Goal: Task Accomplishment & Management: Manage account settings

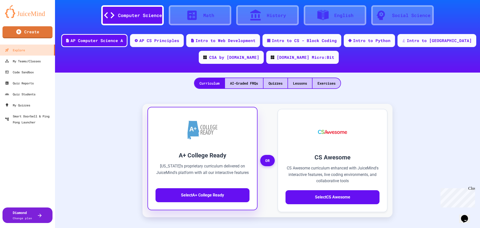
scroll to position [25, 0]
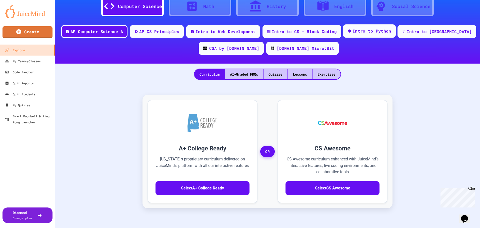
click at [366, 28] on div "Intro to Python" at bounding box center [372, 31] width 39 height 6
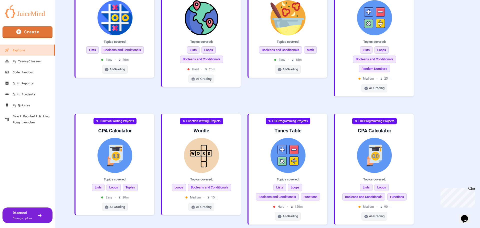
scroll to position [47, 0]
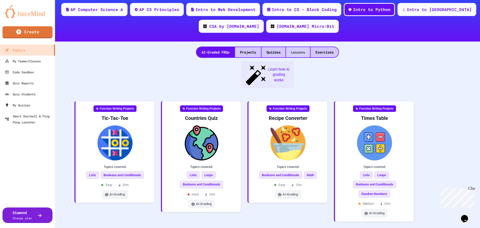
click at [296, 50] on div "Lessons" at bounding box center [298, 52] width 24 height 10
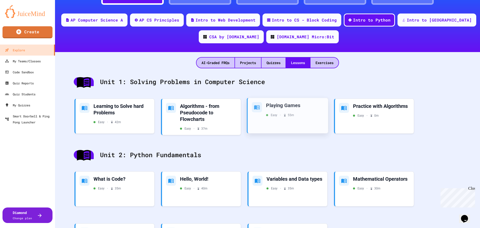
scroll to position [100, 0]
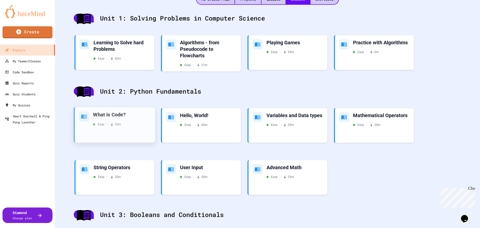
click at [131, 134] on div "What is Code? Easy • 35 m" at bounding box center [115, 124] width 80 height 35
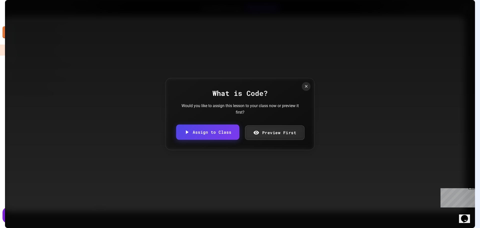
click at [221, 129] on link "Assign to Class" at bounding box center [207, 132] width 63 height 15
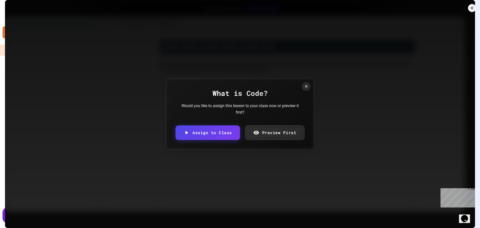
click at [233, 125] on body "We are updating our servers at 7PM EST [DATE]. [PERSON_NAME] should continue to…" at bounding box center [240, 114] width 480 height 228
type input "**********"
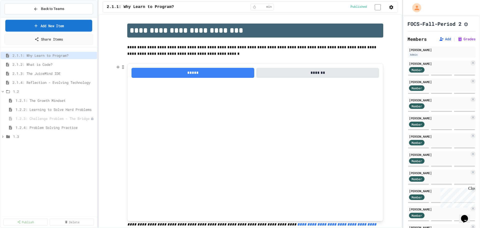
click at [49, 28] on link "Add New Item" at bounding box center [48, 26] width 87 height 12
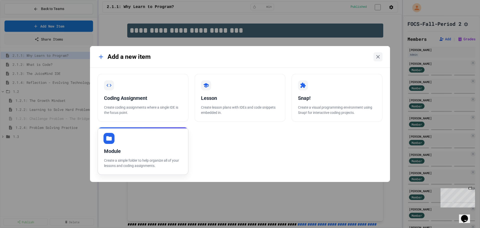
click at [126, 150] on div "Module" at bounding box center [143, 151] width 78 height 8
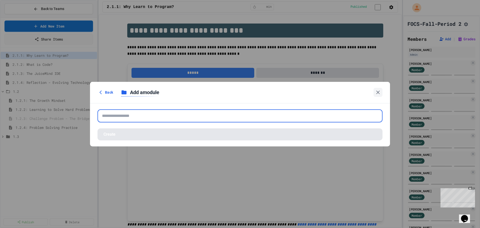
click at [172, 116] on input "text" at bounding box center [240, 115] width 285 height 13
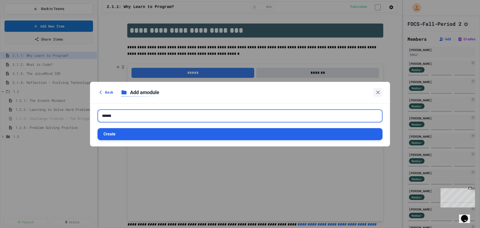
type input "******"
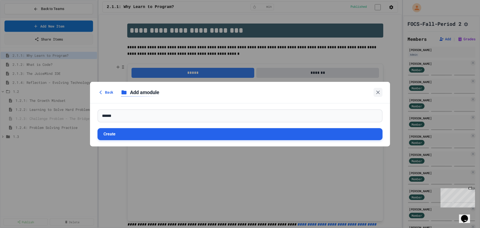
click at [148, 135] on button "Create" at bounding box center [240, 134] width 285 height 12
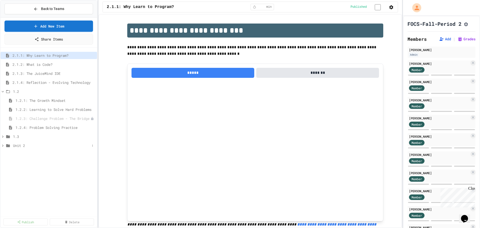
click at [18, 146] on span "Unit 2" at bounding box center [51, 145] width 77 height 5
click at [18, 146] on span "Unit 2" at bounding box center [54, 145] width 82 height 5
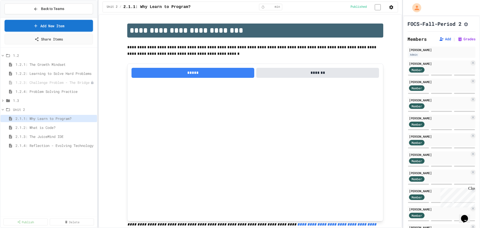
click at [38, 24] on icon at bounding box center [35, 25] width 5 height 5
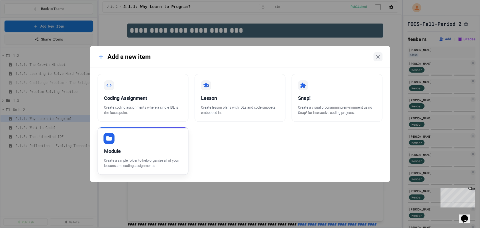
click at [120, 143] on div "Module Create a simple folder to help organize all of your lessons and coding a…" at bounding box center [143, 151] width 91 height 48
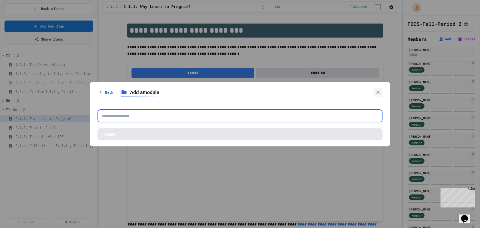
click at [121, 116] on input "text" at bounding box center [240, 115] width 285 height 13
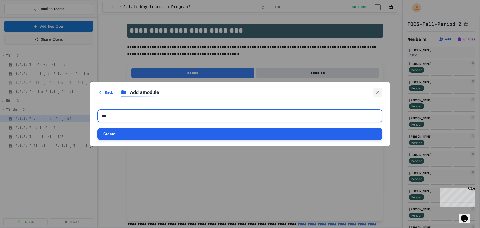
type input "***"
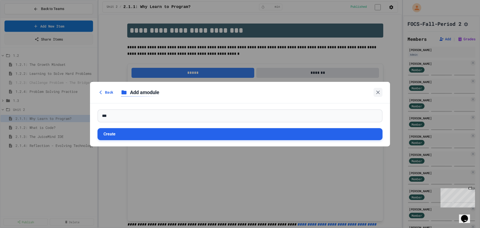
click at [113, 136] on button "Create" at bounding box center [240, 134] width 285 height 12
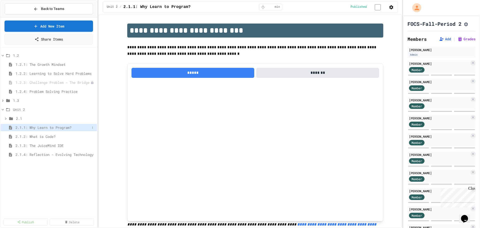
click at [19, 128] on span "2.1.1: Why Learn to Program?" at bounding box center [53, 127] width 75 height 5
click at [69, 179] on div "1.2 1.2.1: The Growth Mindset 1.2.2: Learning to Solve Hard Problems 1.2.3: Cha…" at bounding box center [49, 132] width 97 height 164
click at [101, 157] on div "**********" at bounding box center [251, 121] width 304 height 214
click at [44, 24] on link "Add New Item" at bounding box center [49, 26] width 87 height 12
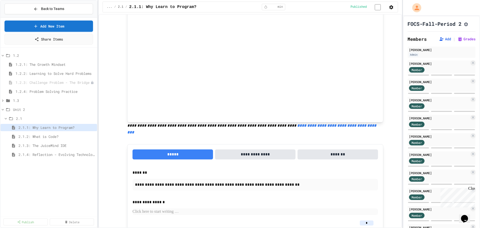
scroll to position [96, 0]
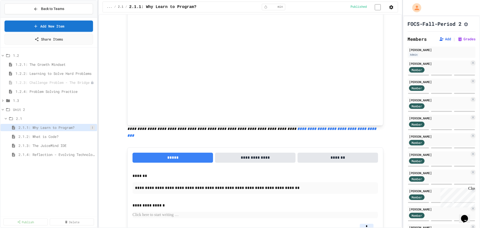
click at [94, 128] on icon at bounding box center [92, 127] width 3 height 3
click at [81, 147] on button "Unpublish" at bounding box center [79, 145] width 32 height 9
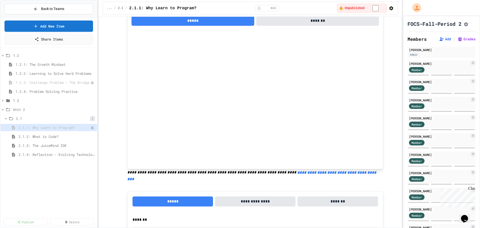
scroll to position [0, 0]
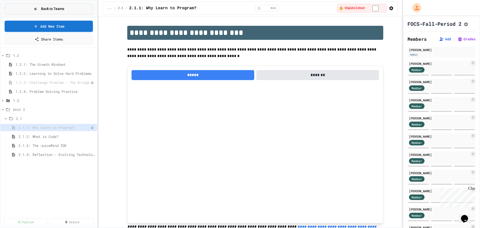
click at [48, 8] on span "Back to Teams" at bounding box center [52, 8] width 23 height 5
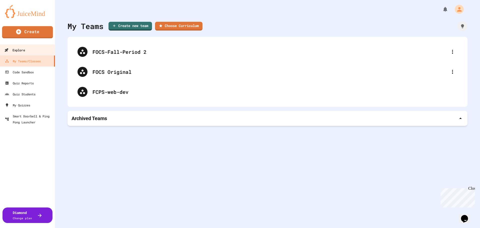
click at [18, 51] on div "Explore" at bounding box center [15, 50] width 21 height 6
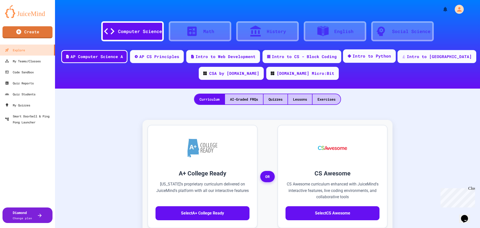
click at [374, 53] on div "Intro to Python" at bounding box center [372, 56] width 39 height 6
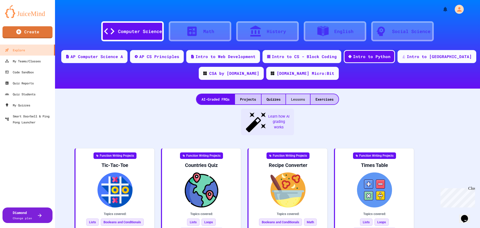
click at [295, 100] on div "Lessons" at bounding box center [298, 99] width 24 height 10
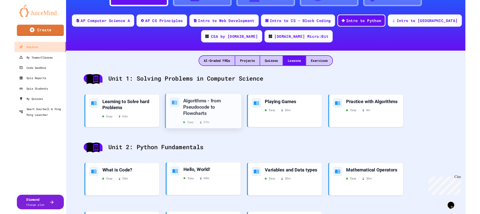
scroll to position [100, 0]
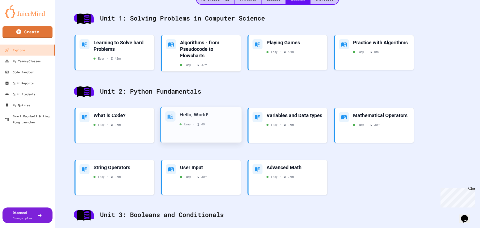
click at [208, 136] on div "Hello, World! Easy • 40 m" at bounding box center [201, 124] width 80 height 35
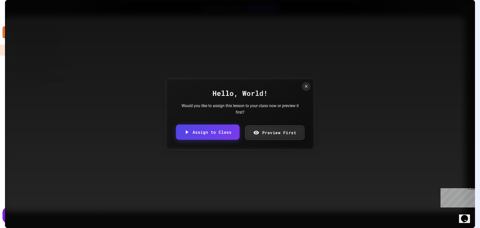
click at [227, 136] on link "Assign to Class" at bounding box center [208, 132] width 64 height 15
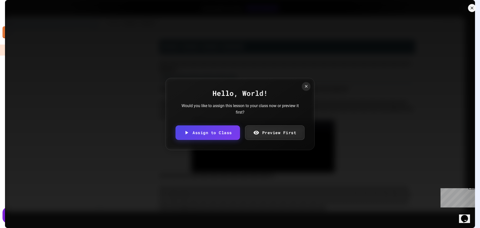
click at [240, 127] on body "We are updating our servers at 7PM EST on 3/11/2025. JuiceMind should continue …" at bounding box center [240, 114] width 480 height 228
type input "**********"
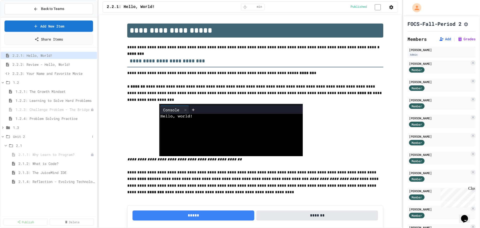
click at [25, 137] on span "Unit 2" at bounding box center [51, 136] width 77 height 5
click at [25, 137] on span "Unit 2" at bounding box center [54, 136] width 82 height 5
click at [94, 137] on button at bounding box center [92, 136] width 5 height 5
click at [84, 147] on button "Add Item" at bounding box center [79, 145] width 33 height 9
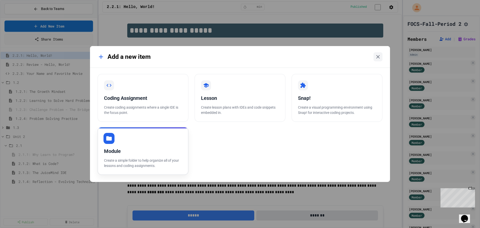
click at [123, 154] on div "Module" at bounding box center [143, 151] width 78 height 8
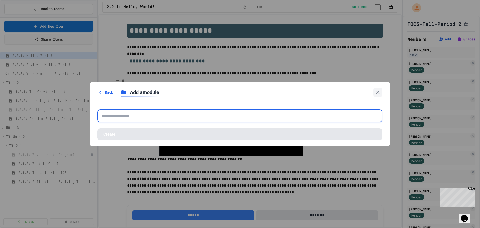
click at [132, 116] on input "text" at bounding box center [240, 115] width 285 height 13
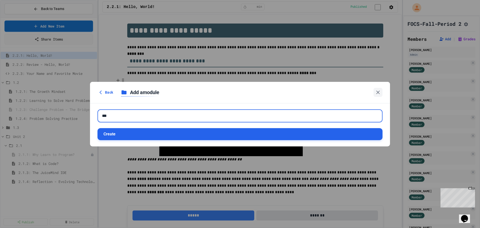
type input "***"
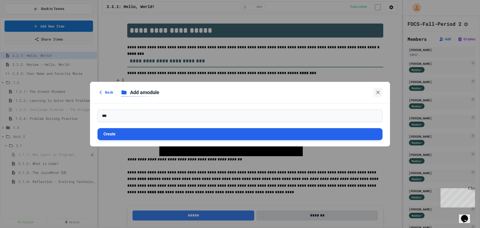
click at [122, 136] on button "Create" at bounding box center [240, 134] width 285 height 12
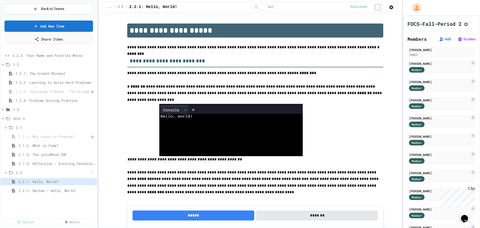
click at [17, 172] on span "2.2" at bounding box center [53, 172] width 74 height 5
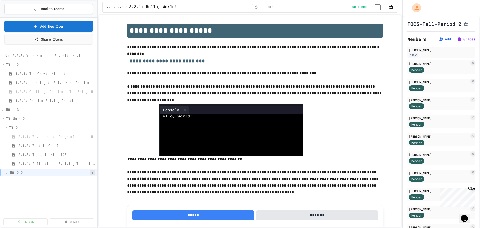
click at [93, 174] on icon at bounding box center [92, 172] width 3 height 3
click at [88, 200] on button "Unpublish All (2)" at bounding box center [81, 199] width 37 height 9
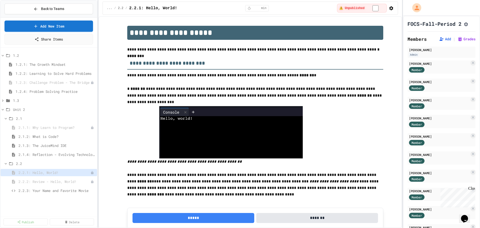
click at [39, 202] on div "1.2 1.2.1: The Growth Mindset 1.2.2: Learning to Solve Hard Problems 1.2.3: Cha…" at bounding box center [49, 132] width 97 height 164
click at [45, 213] on div "1.2 1.2.1: The Growth Mindset 1.2.2: Learning to Solve Hard Problems 1.2.3: Cha…" at bounding box center [49, 132] width 97 height 164
click at [94, 191] on icon at bounding box center [92, 190] width 3 height 3
click at [86, 208] on button "Unpublish" at bounding box center [79, 208] width 32 height 9
click at [46, 138] on span "2.1.2: What is Code?" at bounding box center [55, 136] width 72 height 5
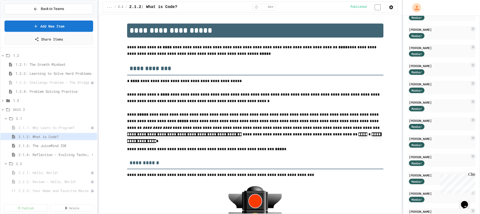
click at [77, 152] on span "2.1.4: Reflection - Evolving Technology" at bounding box center [55, 154] width 72 height 5
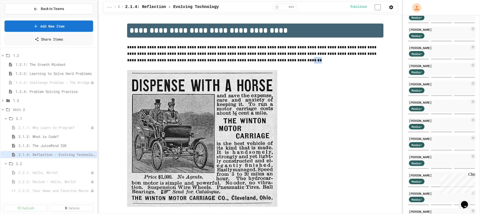
drag, startPoint x: 249, startPoint y: 62, endPoint x: 230, endPoint y: 63, distance: 18.6
click at [230, 63] on p "**********" at bounding box center [255, 54] width 256 height 20
click at [243, 61] on p "**********" at bounding box center [255, 54] width 256 height 20
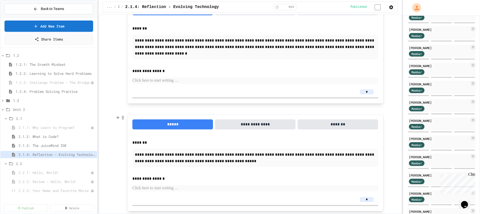
scroll to position [339, 0]
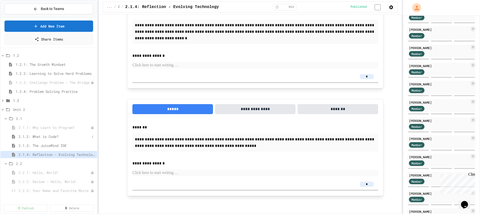
click at [52, 136] on span "2.1.2: What is Code?" at bounding box center [55, 136] width 72 height 5
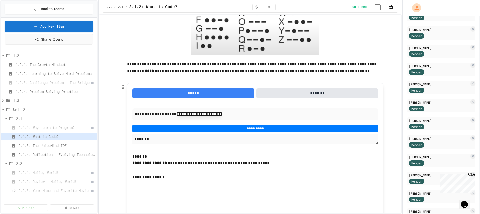
scroll to position [675, 0]
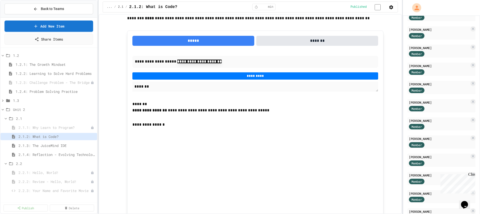
drag, startPoint x: 367, startPoint y: 142, endPoint x: 363, endPoint y: 142, distance: 4.3
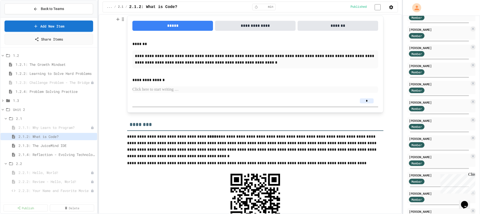
scroll to position [300, 0]
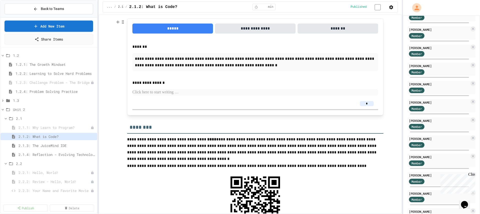
type input "*"
drag, startPoint x: 368, startPoint y: 105, endPoint x: 360, endPoint y: 104, distance: 7.5
click at [360, 104] on input "*" at bounding box center [367, 103] width 14 height 5
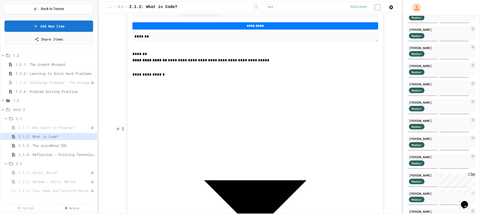
scroll to position [850, 0]
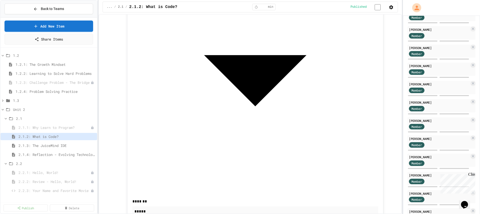
type input "*"
drag, startPoint x: 361, startPoint y: 79, endPoint x: 345, endPoint y: 79, distance: 15.5
type input "*"
click at [65, 147] on span "2.1.3: The JuiceMind IDE" at bounding box center [55, 145] width 72 height 5
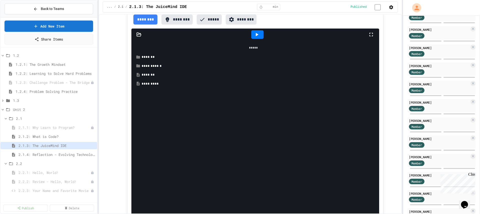
scroll to position [22, 0]
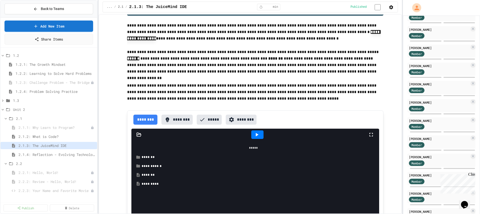
click at [148, 175] on div "*******" at bounding box center [257, 174] width 231 height 5
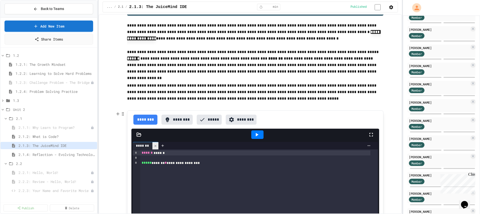
click at [154, 147] on icon at bounding box center [156, 146] width 4 height 4
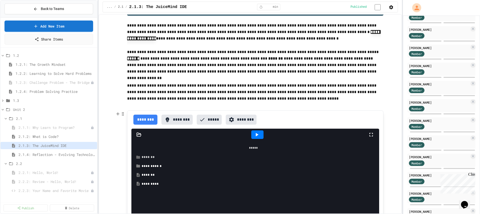
click at [147, 159] on div "*******" at bounding box center [257, 157] width 231 height 5
click at [258, 136] on div at bounding box center [257, 134] width 12 height 9
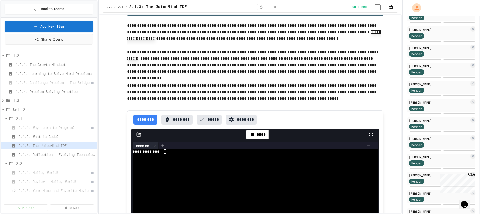
click at [161, 146] on icon at bounding box center [163, 146] width 4 height 4
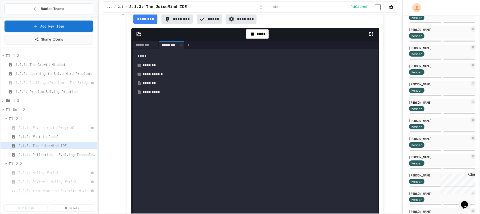
scroll to position [47, 0]
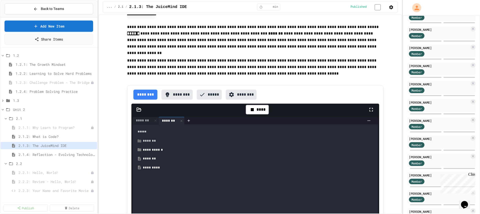
click at [250, 143] on div "*******" at bounding box center [257, 140] width 228 height 5
click at [139, 158] on icon at bounding box center [139, 158] width 5 height 5
click at [139, 177] on icon at bounding box center [139, 176] width 3 height 4
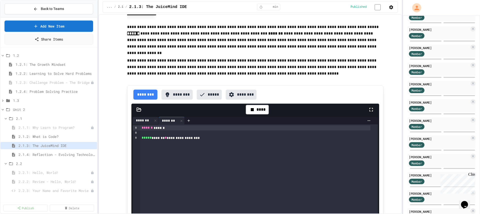
click at [137, 122] on div "*******" at bounding box center [143, 120] width 20 height 5
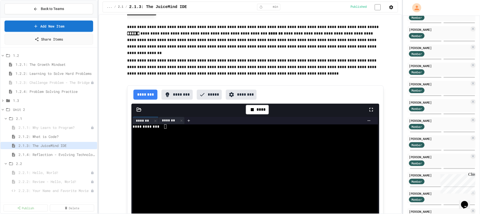
click at [166, 118] on div "*******" at bounding box center [172, 121] width 26 height 8
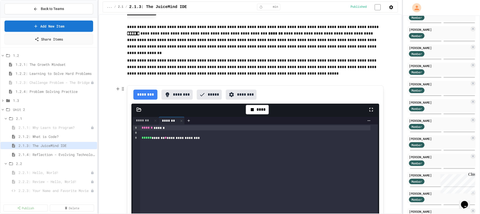
click at [137, 112] on icon at bounding box center [138, 109] width 5 height 5
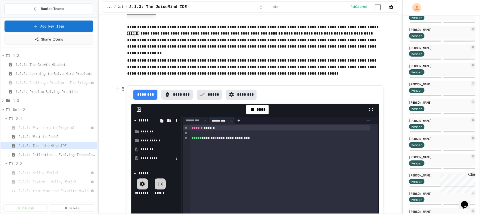
click at [142, 160] on div "*********" at bounding box center [157, 158] width 34 height 5
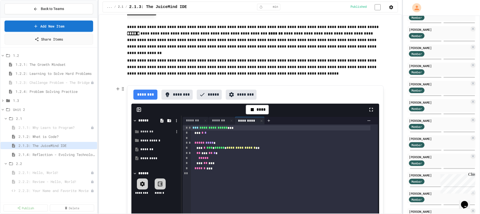
click at [143, 132] on div "*******" at bounding box center [157, 131] width 34 height 5
click at [156, 141] on div "**********" at bounding box center [159, 140] width 30 height 5
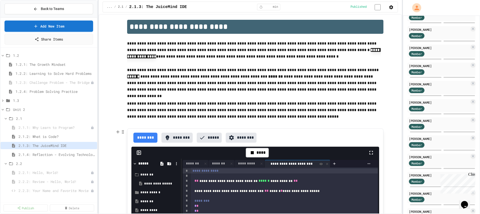
scroll to position [0, 0]
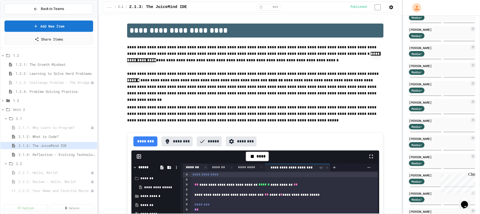
click at [191, 168] on div "*******" at bounding box center [193, 167] width 20 height 5
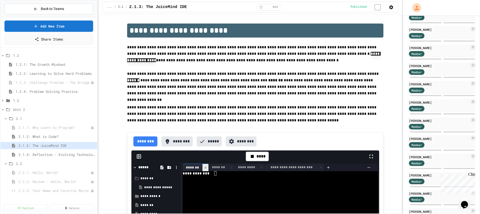
click at [204, 169] on icon at bounding box center [206, 168] width 4 height 4
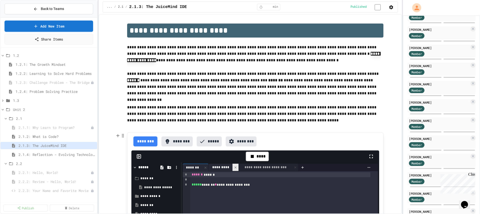
click at [234, 168] on icon at bounding box center [236, 168] width 4 height 4
click at [263, 169] on icon at bounding box center [265, 168] width 4 height 4
click at [251, 161] on div "****" at bounding box center [257, 157] width 23 height 10
click at [204, 169] on icon at bounding box center [206, 168] width 4 height 4
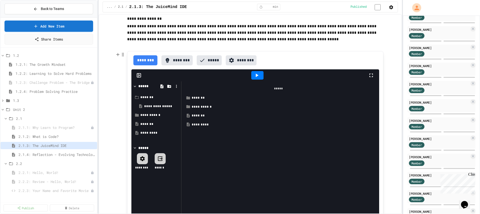
scroll to position [75, 0]
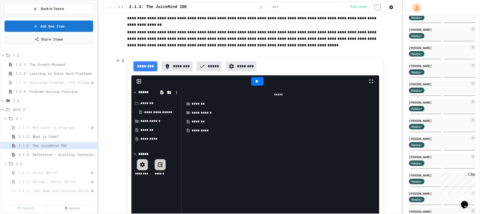
click at [162, 166] on div at bounding box center [160, 164] width 11 height 11
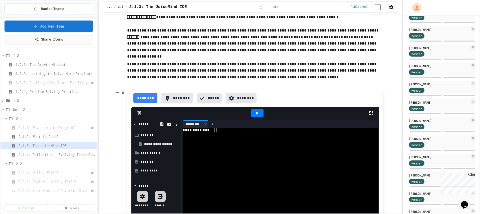
scroll to position [0, 0]
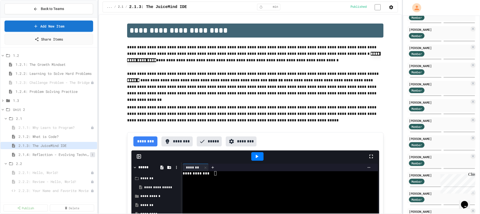
click at [91, 155] on icon at bounding box center [92, 154] width 3 height 3
click at [84, 174] on button "Unpublish" at bounding box center [79, 172] width 32 height 9
click at [56, 135] on span "2.1.2: What is Code?" at bounding box center [55, 136] width 72 height 5
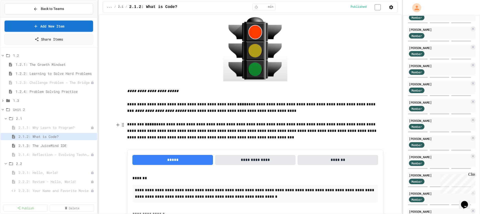
scroll to position [250, 0]
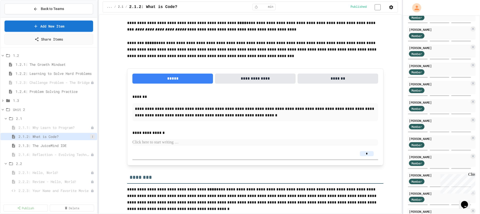
click at [92, 137] on icon at bounding box center [92, 136] width 3 height 3
click at [82, 152] on button "Unpublish" at bounding box center [79, 154] width 32 height 9
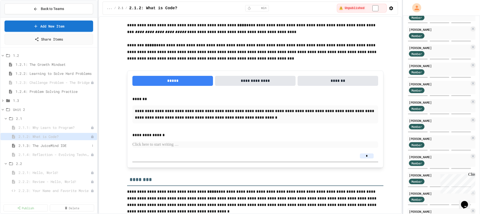
click at [63, 146] on span "2.1.3: The JuiceMind IDE" at bounding box center [55, 145] width 72 height 5
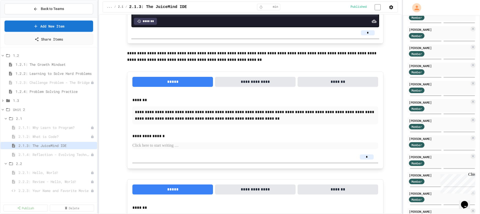
scroll to position [343, 0]
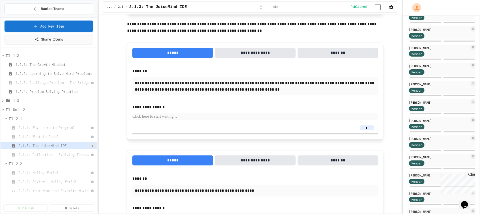
click at [92, 146] on icon at bounding box center [92, 145] width 3 height 3
click at [82, 163] on button "Unpublish" at bounding box center [79, 163] width 32 height 9
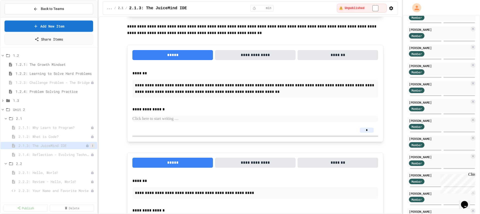
click at [93, 146] on icon at bounding box center [92, 145] width 3 height 3
click at [87, 162] on button "Publish" at bounding box center [79, 163] width 32 height 9
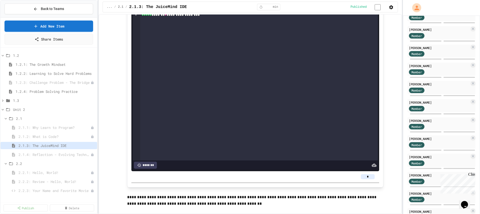
scroll to position [125, 0]
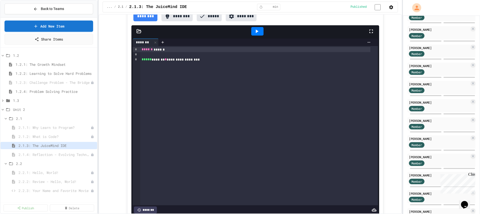
click at [254, 30] on icon at bounding box center [257, 31] width 6 height 6
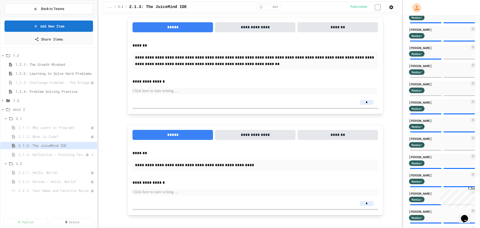
scroll to position [349, 0]
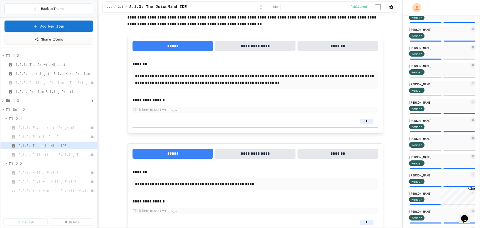
click at [4, 101] on icon at bounding box center [3, 100] width 5 height 5
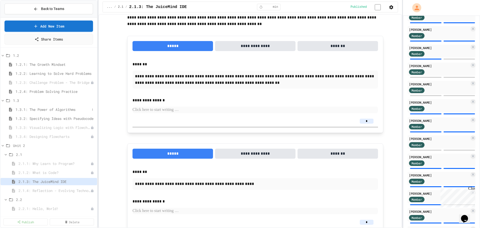
click at [52, 111] on span "1.3.1: The Power of Algorithms" at bounding box center [53, 109] width 75 height 5
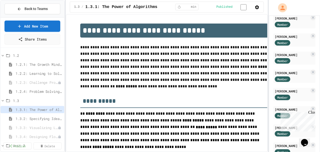
scroll to position [125, 0]
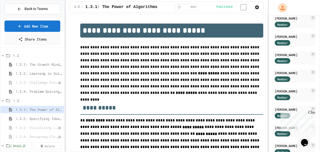
drag, startPoint x: 430, startPoint y: 0, endPoint x: 208, endPoint y: 23, distance: 223.3
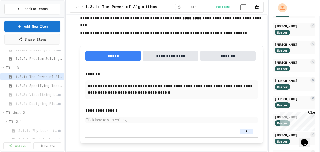
scroll to position [33, 0]
click at [43, 85] on span "1.3.2: Specifying Ideas with Pseudocode" at bounding box center [39, 85] width 47 height 5
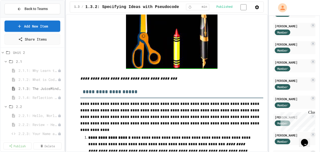
scroll to position [95, 0]
click at [58, 112] on icon at bounding box center [59, 113] width 3 height 3
click at [45, 129] on button "Publish" at bounding box center [44, 131] width 32 height 9
click at [59, 121] on button at bounding box center [59, 122] width 5 height 5
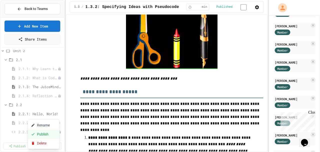
click at [47, 135] on button "Publish" at bounding box center [44, 134] width 32 height 9
click at [60, 130] on button at bounding box center [59, 131] width 5 height 5
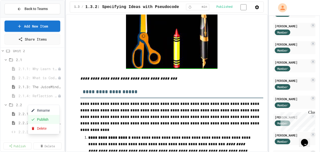
click at [47, 117] on button "Publish" at bounding box center [44, 119] width 32 height 9
click at [41, 114] on span "2.2.1: Hello, World!" at bounding box center [41, 113] width 44 height 5
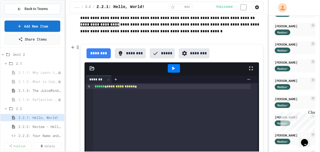
scroll to position [343, 0]
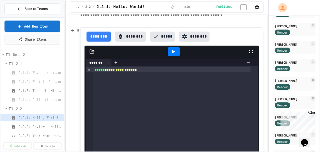
click at [172, 55] on icon at bounding box center [173, 52] width 6 height 6
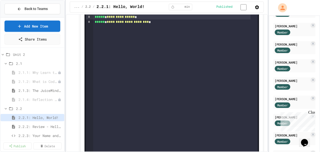
scroll to position [795, 0]
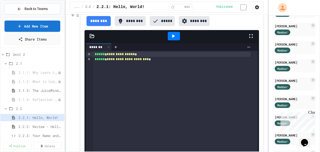
click at [171, 32] on div at bounding box center [174, 36] width 12 height 9
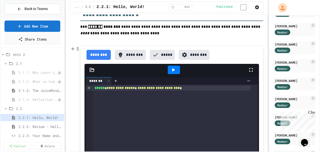
scroll to position [1028, 0]
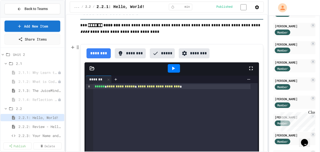
click at [168, 68] on div at bounding box center [174, 68] width 12 height 9
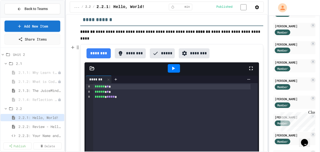
scroll to position [1321, 0]
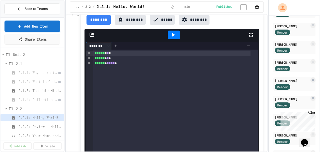
click at [172, 39] on div at bounding box center [174, 35] width 12 height 9
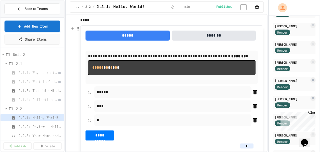
scroll to position [1571, 0]
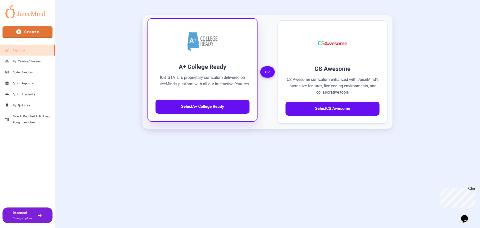
scroll to position [111, 0]
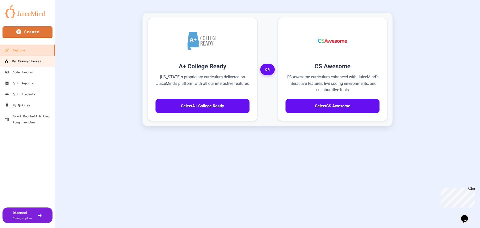
click at [26, 63] on div "My Teams/Classes" at bounding box center [22, 61] width 37 height 6
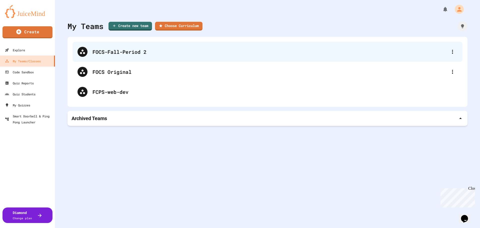
click at [110, 52] on div "FOCS-Fall-Period 2" at bounding box center [270, 52] width 355 height 8
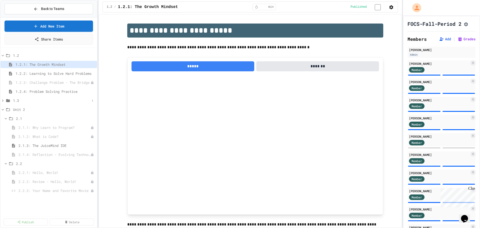
click at [4, 102] on icon at bounding box center [3, 100] width 5 height 5
click at [91, 109] on icon at bounding box center [92, 109] width 3 height 3
click at [81, 128] on button "Publish" at bounding box center [76, 127] width 32 height 9
click at [92, 119] on icon at bounding box center [92, 119] width 1 height 2
click at [18, 100] on div at bounding box center [240, 114] width 480 height 228
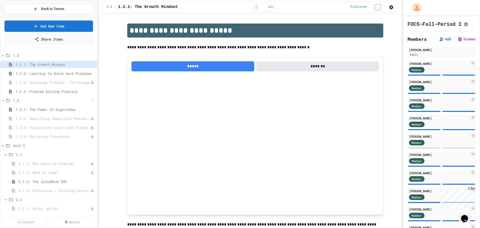
click at [13, 100] on div "1.3" at bounding box center [49, 100] width 97 height 7
click at [13, 99] on div "1.3" at bounding box center [49, 100] width 97 height 7
click at [91, 100] on icon at bounding box center [92, 100] width 3 height 3
click at [79, 127] on button "Publish All (4)" at bounding box center [76, 127] width 33 height 9
click at [91, 128] on icon at bounding box center [92, 127] width 3 height 3
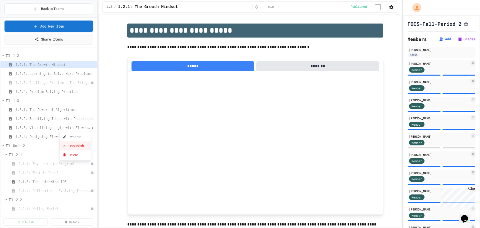
click at [81, 145] on button "Unpublish" at bounding box center [76, 145] width 32 height 9
click at [91, 137] on icon at bounding box center [92, 136] width 3 height 3
click at [80, 155] on button "Unpublish" at bounding box center [76, 154] width 32 height 9
click at [72, 110] on span "1.3.1: The Power of Algorithms" at bounding box center [53, 109] width 75 height 5
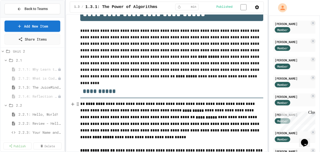
scroll to position [95, 0]
click at [39, 123] on span "2.2.2: Review - Hello, World!" at bounding box center [38, 122] width 39 height 5
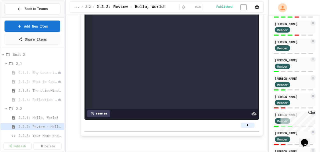
scroll to position [1525, 0]
click at [245, 125] on input "*" at bounding box center [248, 125] width 14 height 5
type input "*"
click at [312, 112] on div "Close" at bounding box center [311, 113] width 6 height 6
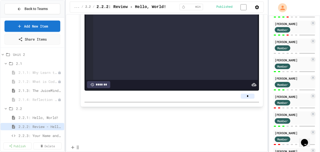
click at [244, 113] on p at bounding box center [171, 110] width 183 height 7
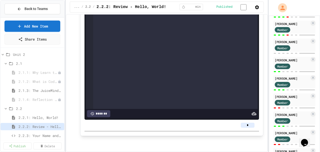
click at [247, 125] on input "*" at bounding box center [248, 125] width 14 height 5
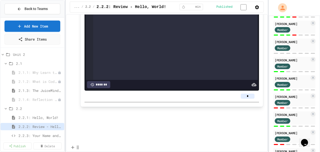
type input "*"
click at [182, 113] on p at bounding box center [171, 110] width 183 height 7
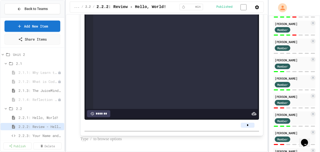
click at [35, 135] on span "2.2.3: Your Name and Favorite Movie" at bounding box center [41, 135] width 44 height 5
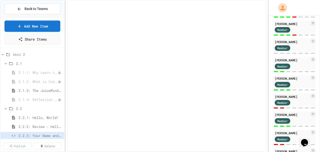
select select "*******"
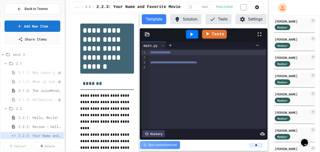
scroll to position [324, 0]
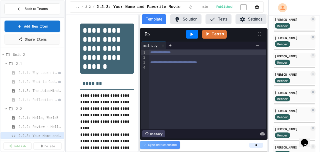
click at [255, 145] on input "*" at bounding box center [256, 145] width 14 height 5
type input "*"
click at [235, 142] on div "*" at bounding box center [204, 145] width 128 height 11
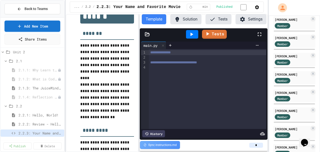
scroll to position [95, 0]
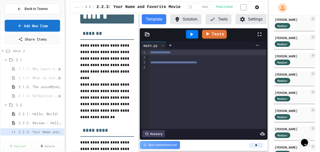
click at [29, 25] on link "Add New Item" at bounding box center [33, 26] width 56 height 12
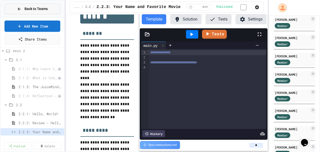
click at [38, 7] on span "Back to Teams" at bounding box center [36, 8] width 23 height 5
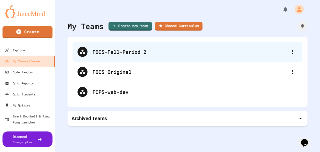
click at [116, 51] on div "FOCS-Fall-Period 2" at bounding box center [190, 52] width 195 height 8
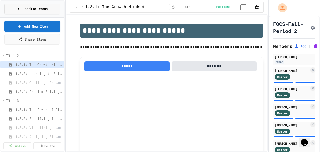
click at [19, 10] on icon at bounding box center [19, 9] width 5 height 5
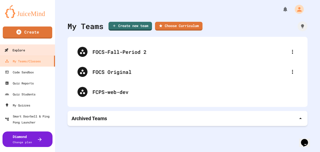
click at [21, 47] on div "Explore" at bounding box center [15, 50] width 21 height 6
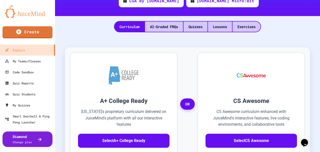
scroll to position [77, 0]
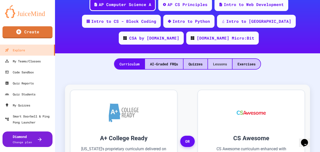
click at [216, 65] on div "Lessons" at bounding box center [220, 64] width 24 height 10
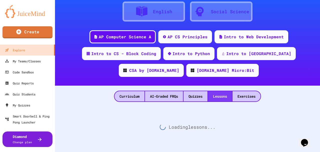
scroll to position [47, 0]
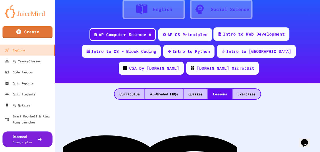
click at [233, 36] on div "Intro to Web Development" at bounding box center [254, 34] width 62 height 6
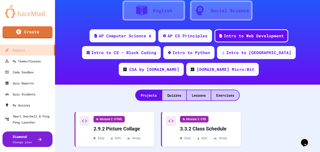
scroll to position [44, 0]
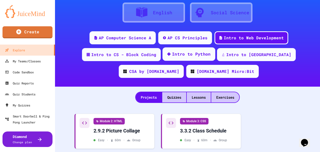
click at [179, 56] on div "Intro to Python" at bounding box center [191, 54] width 39 height 6
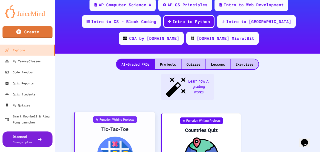
scroll to position [77, 0]
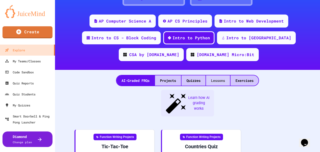
click at [221, 83] on div "Lessons" at bounding box center [218, 80] width 24 height 10
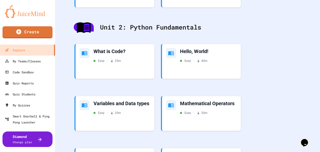
scroll to position [261, 0]
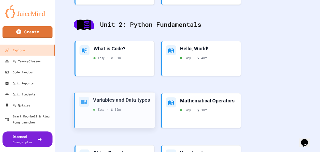
click at [124, 112] on div "Variables and Data types Easy • 35 m" at bounding box center [115, 110] width 80 height 35
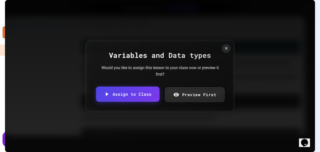
click at [134, 97] on link "Assign to Class" at bounding box center [128, 94] width 64 height 15
click at [141, 87] on body "We are updating our servers at 7PM EST on 3/11/2025. JuiceMind should continue …" at bounding box center [160, 76] width 320 height 152
type input "**********"
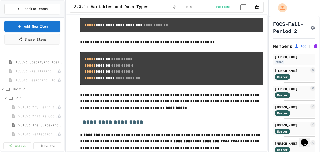
scroll to position [100, 0]
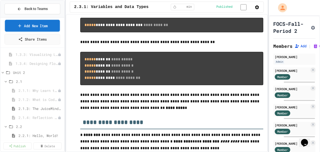
click at [31, 24] on link "Add New Item" at bounding box center [32, 26] width 55 height 12
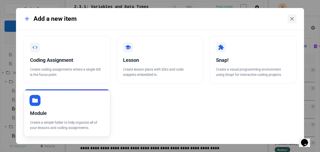
click at [59, 107] on div "Module Create a simple folder to help organize all of your lessons and coding a…" at bounding box center [67, 113] width 87 height 48
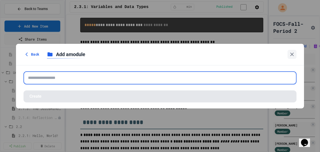
click at [106, 74] on input "text" at bounding box center [160, 77] width 273 height 13
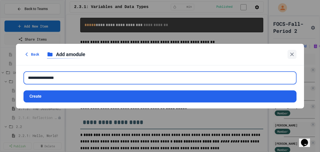
type input "**********"
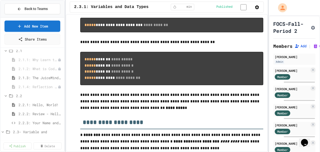
scroll to position [127, 0]
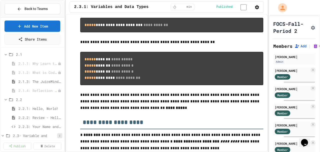
click at [58, 135] on icon at bounding box center [59, 135] width 3 height 3
click at [42, 115] on button "Rename" at bounding box center [44, 113] width 33 height 9
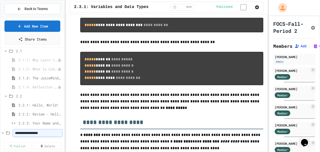
click at [53, 133] on input "**********" at bounding box center [37, 132] width 49 height 7
click at [53, 133] on input "**********" at bounding box center [35, 132] width 44 height 7
click at [39, 133] on input "**********" at bounding box center [35, 132] width 44 height 7
click at [52, 133] on input "**********" at bounding box center [35, 132] width 44 height 7
type input "**********"
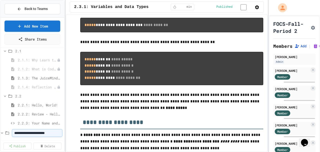
scroll to position [0, 5]
type input "****"
type input "**********"
click at [50, 131] on span "2.3- Variable and Data Types" at bounding box center [35, 131] width 44 height 5
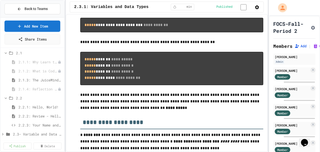
scroll to position [131, 0]
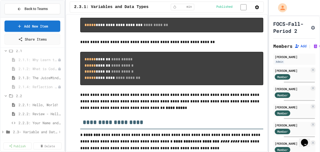
click at [3, 131] on icon at bounding box center [3, 132] width 5 height 5
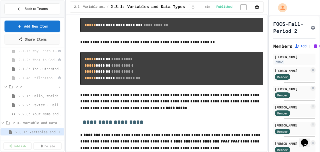
click at [5, 86] on icon at bounding box center [6, 87] width 2 height 2
click at [5, 67] on icon at bounding box center [6, 69] width 5 height 5
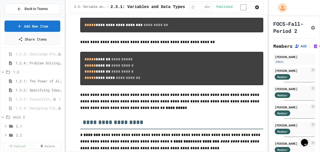
scroll to position [18, 0]
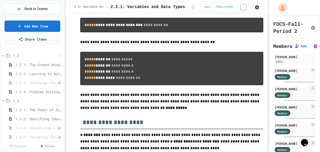
click at [3, 55] on icon at bounding box center [3, 56] width 5 height 5
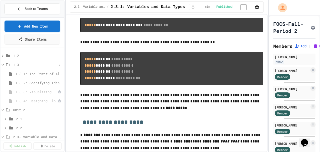
click at [3, 64] on icon at bounding box center [3, 65] width 5 height 5
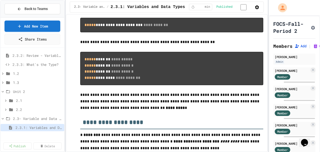
scroll to position [0, 0]
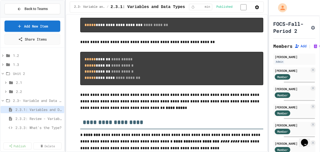
click at [37, 132] on div "1.2 1.3 Unit 2 2.1 2.2 2.3- Variable and Data Types 2.3.1: Variables and Data T…" at bounding box center [33, 92] width 64 height 85
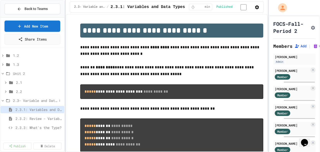
click at [29, 99] on span "2.3- Variable and Data Types" at bounding box center [35, 100] width 44 height 5
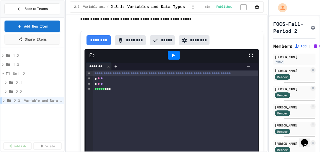
scroll to position [882, 0]
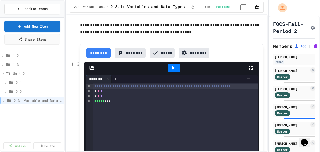
click at [175, 72] on div at bounding box center [174, 68] width 12 height 9
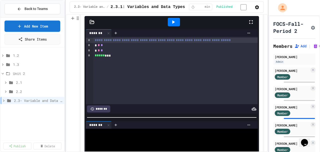
scroll to position [932, 0]
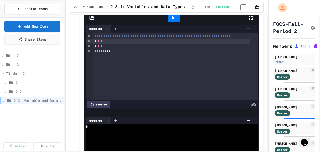
click at [109, 44] on div "* * *" at bounding box center [171, 41] width 157 height 5
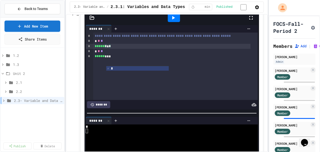
click at [125, 44] on div "* * *" at bounding box center [171, 41] width 157 height 5
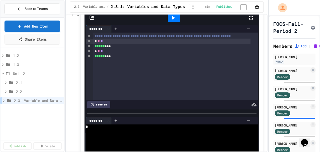
click at [174, 21] on icon at bounding box center [173, 18] width 6 height 6
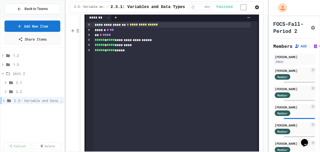
scroll to position [2471, 0]
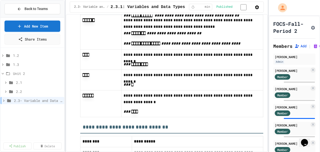
scroll to position [2738, 0]
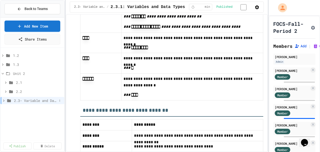
click at [3, 100] on icon at bounding box center [4, 100] width 5 height 5
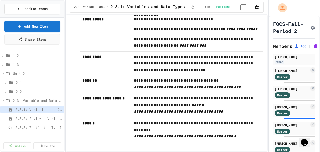
scroll to position [2912, 0]
click at [48, 126] on span "2.3.3: What's the Type?" at bounding box center [37, 127] width 42 height 5
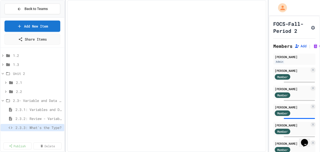
select select "*******"
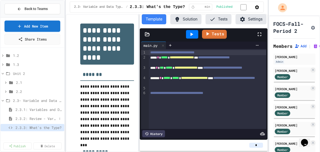
click at [45, 117] on span "2.3.2: Review - Variables and Data Types" at bounding box center [37, 118] width 42 height 5
select select "***"
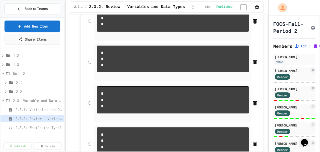
scroll to position [984, 0]
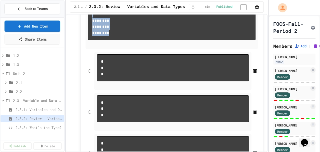
drag, startPoint x: 110, startPoint y: 105, endPoint x: 83, endPoint y: 48, distance: 63.1
click at [83, 48] on div "**********" at bounding box center [171, 93] width 183 height 302
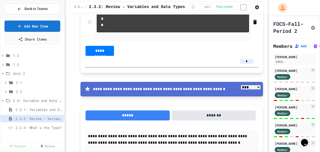
scroll to position [1184, 0]
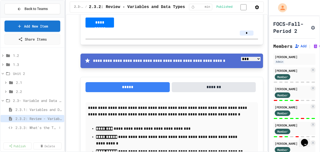
click at [41, 129] on span "2.3.3: What's the Type?" at bounding box center [37, 127] width 42 height 5
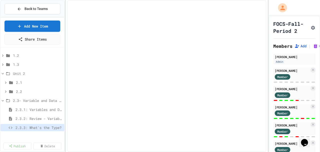
select select "*******"
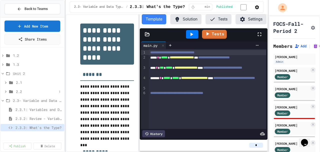
click at [5, 91] on icon at bounding box center [6, 91] width 5 height 5
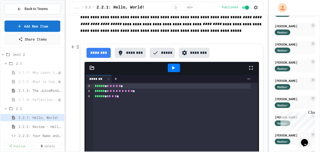
scroll to position [1723, 0]
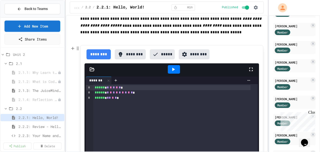
click at [171, 70] on icon at bounding box center [173, 69] width 6 height 6
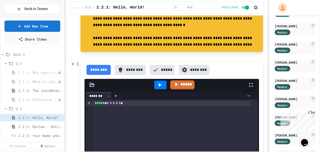
scroll to position [2044, 0]
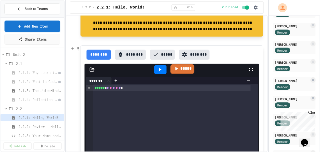
click at [184, 71] on link "*****" at bounding box center [183, 70] width 24 height 10
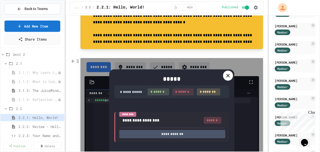
scroll to position [2027, 0]
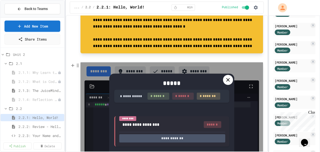
click at [229, 78] on icon at bounding box center [228, 80] width 6 height 6
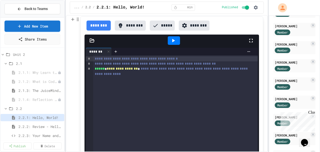
scroll to position [2395, 0]
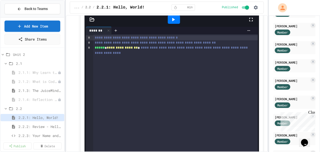
click at [174, 20] on icon at bounding box center [173, 20] width 6 height 6
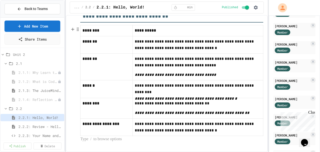
scroll to position [2714, 0]
click at [58, 126] on icon at bounding box center [59, 126] width 3 height 3
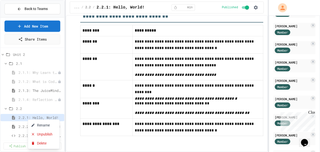
click at [63, 123] on div at bounding box center [160, 76] width 320 height 152
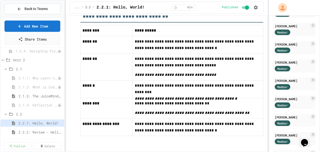
scroll to position [78, 0]
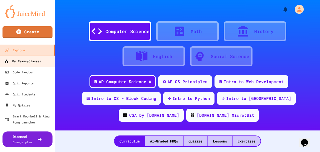
click at [24, 60] on div "My Teams/Classes" at bounding box center [22, 61] width 37 height 6
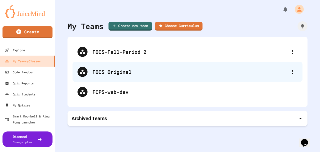
click at [109, 71] on div "FOCS Original" at bounding box center [190, 72] width 195 height 8
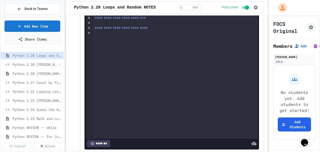
click at [44, 65] on span "Python 2.20 CAMPBELL" at bounding box center [35, 64] width 45 height 5
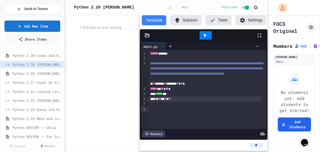
click at [152, 115] on div "**********" at bounding box center [208, 89] width 118 height 79
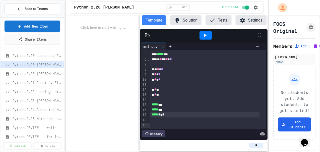
scroll to position [44, 0]
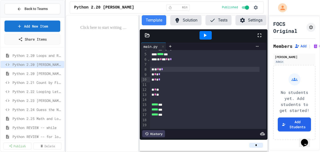
click at [154, 72] on div "* * *" at bounding box center [205, 69] width 110 height 5
click at [207, 36] on icon at bounding box center [205, 35] width 6 height 6
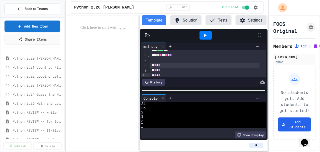
scroll to position [0, 0]
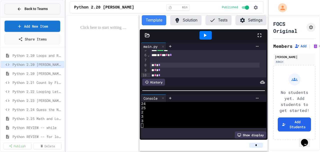
click at [25, 8] on span "Back to Teams" at bounding box center [36, 8] width 23 height 5
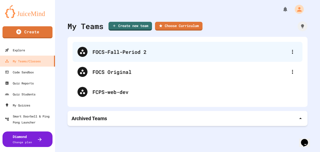
click at [123, 53] on div "FOCS-Fall-Period 2" at bounding box center [190, 52] width 195 height 8
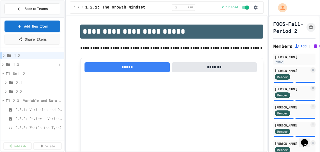
click at [3, 64] on icon at bounding box center [3, 64] width 2 height 2
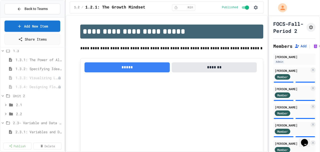
scroll to position [32, 0]
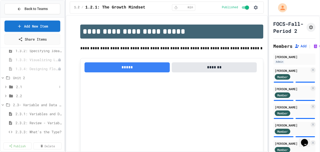
click at [6, 86] on icon at bounding box center [6, 87] width 2 height 2
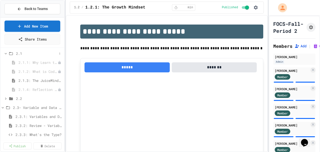
scroll to position [65, 0]
click at [7, 97] on icon at bounding box center [6, 98] width 5 height 5
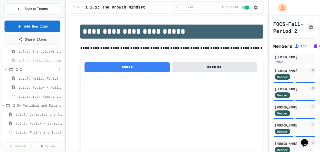
scroll to position [95, 0]
click at [50, 95] on span "2.2.3: Your Name and Favorite Movie" at bounding box center [38, 95] width 39 height 5
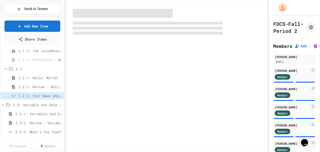
scroll to position [91, 0]
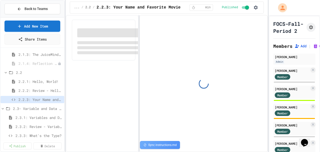
select select "*******"
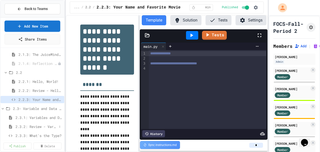
click at [34, 125] on span "2.3.2: Review - Variables and Data Types" at bounding box center [37, 126] width 42 height 5
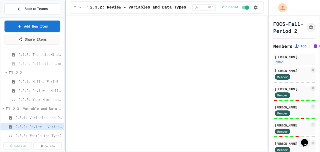
select select "***"
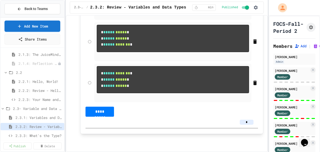
scroll to position [2016, 0]
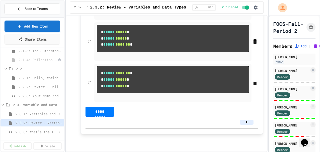
click at [37, 132] on span "2.3.3: What's the Type?" at bounding box center [37, 131] width 42 height 5
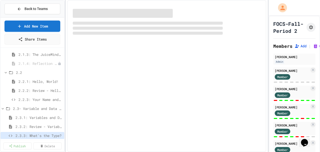
select select "*******"
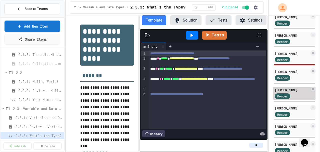
scroll to position [67, 0]
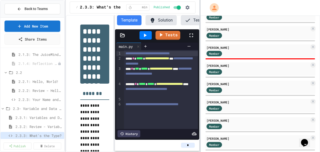
click at [199, 79] on div "**********" at bounding box center [160, 76] width 320 height 152
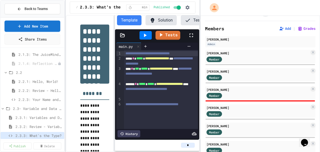
scroll to position [29, 0]
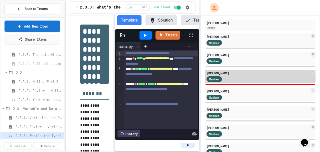
click at [229, 76] on div "Member" at bounding box center [219, 79] width 25 height 6
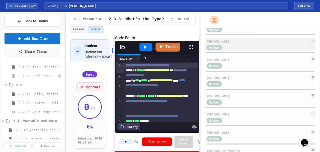
scroll to position [396, 0]
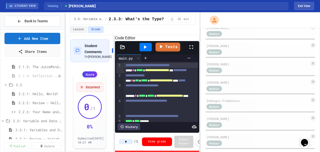
click at [26, 6] on span "STUDENT VIEW" at bounding box center [25, 6] width 21 height 4
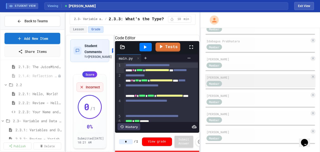
scroll to position [458, 0]
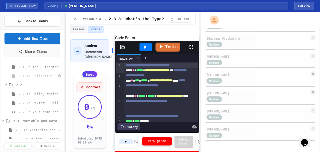
click at [154, 142] on button "View grade" at bounding box center [157, 141] width 30 height 9
click at [198, 142] on icon "Force resubmission of student's answer (Admin only)" at bounding box center [200, 141] width 5 height 5
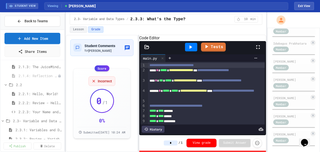
scroll to position [470, 0]
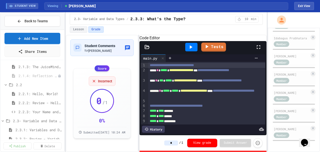
click at [269, 80] on div "**********" at bounding box center [160, 82] width 320 height 140
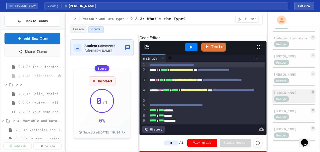
scroll to position [473, 0]
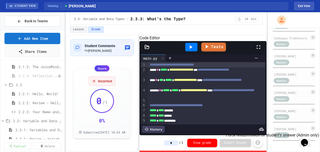
click at [258, 143] on icon "Force resubmission of student's answer (Admin only)" at bounding box center [257, 142] width 5 height 5
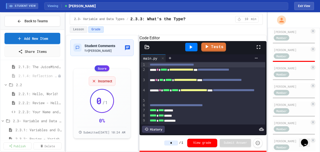
scroll to position [256, 0]
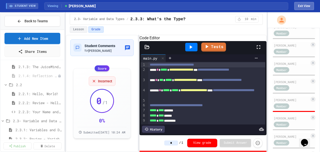
click at [306, 8] on button "Exit View" at bounding box center [304, 6] width 20 height 8
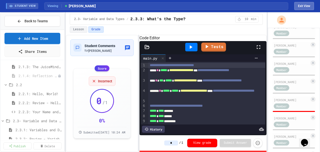
select select "*******"
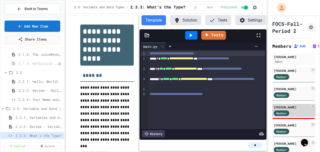
click at [286, 109] on div "[PERSON_NAME]" at bounding box center [292, 107] width 36 height 5
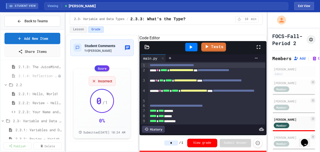
click at [17, 5] on span "STUDENT VIEW" at bounding box center [25, 6] width 21 height 4
click at [311, 8] on button "Exit View" at bounding box center [304, 6] width 20 height 8
select select "*******"
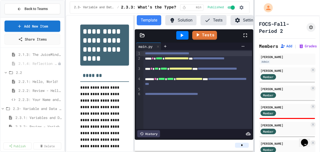
click at [254, 90] on div at bounding box center [254, 76] width 1 height 152
click at [313, 47] on button "Grades" at bounding box center [308, 46] width 18 height 5
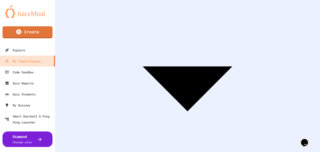
scroll to position [76, 0]
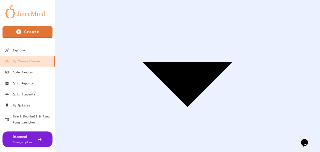
scroll to position [93, 0]
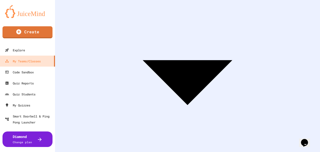
scroll to position [93, 0]
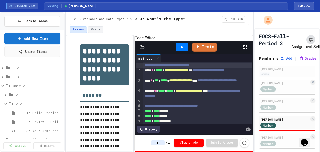
click at [309, 39] on icon "Assignment Settings" at bounding box center [311, 40] width 4 height 4
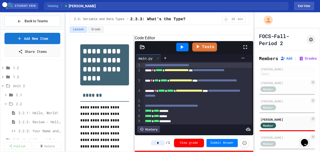
scroll to position [378, 0]
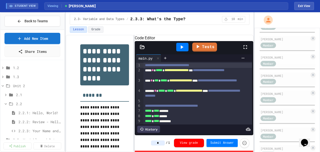
scroll to position [183, 0]
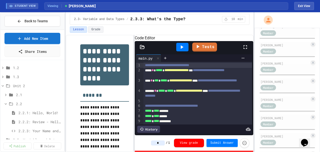
click at [198, 26] on div "Lesson Grade" at bounding box center [160, 29] width 180 height 7
click at [192, 38] on div "Code Editor" at bounding box center [194, 38] width 119 height 6
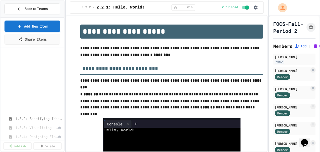
scroll to position [208, 0]
